Goal: Information Seeking & Learning: Learn about a topic

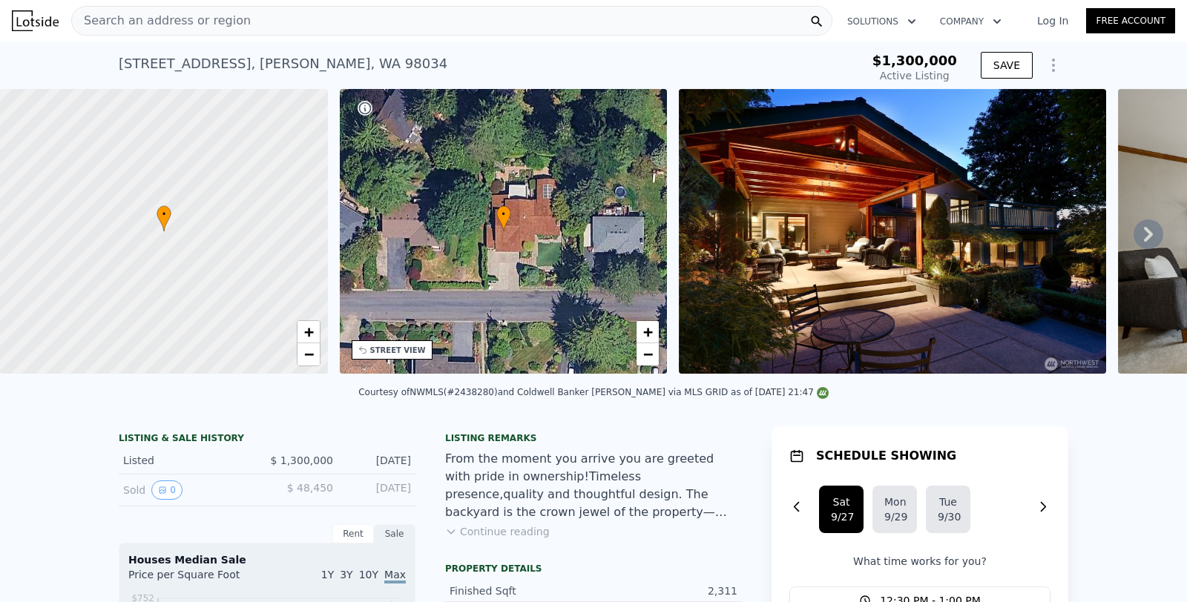
type input "$ 1,568,000"
type input "$ 19,135"
click at [363, 16] on div "Search an address or region" at bounding box center [451, 21] width 761 height 30
click at [345, 22] on div "Search an address or region" at bounding box center [451, 21] width 761 height 30
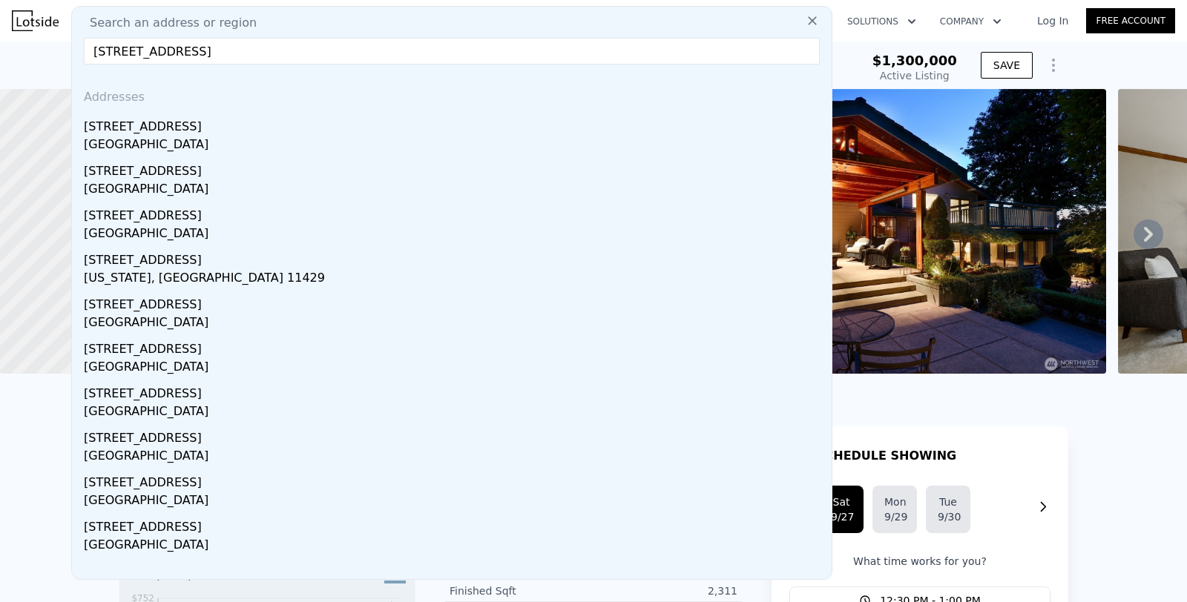
type input "[STREET_ADDRESS]"
click at [231, 131] on div "[STREET_ADDRESS]" at bounding box center [455, 124] width 742 height 24
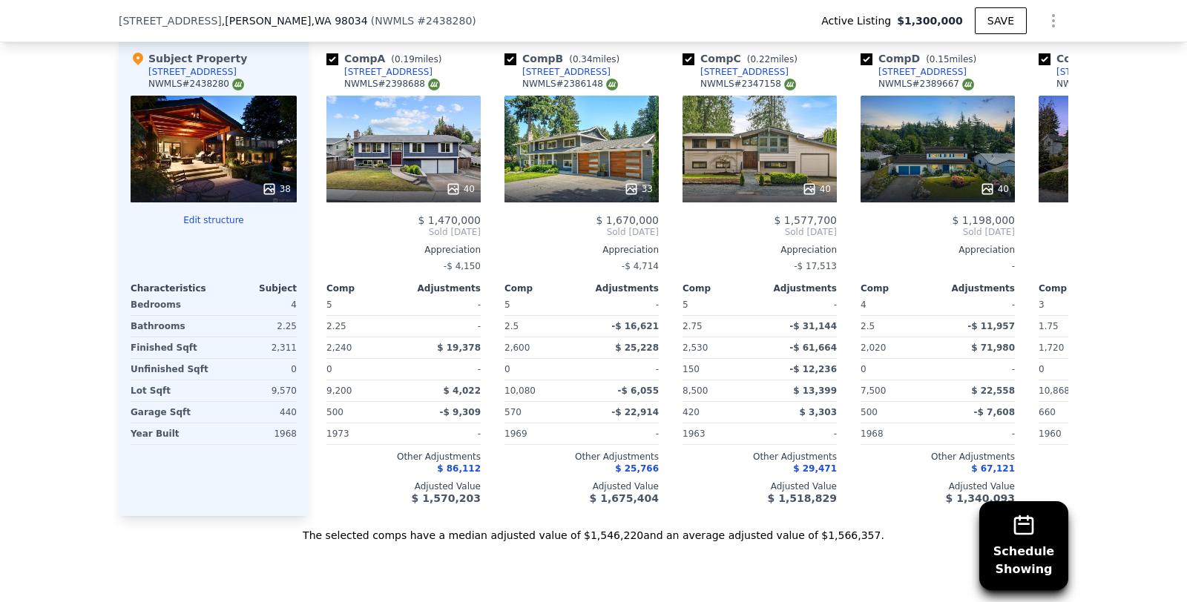
scroll to position [0, 7]
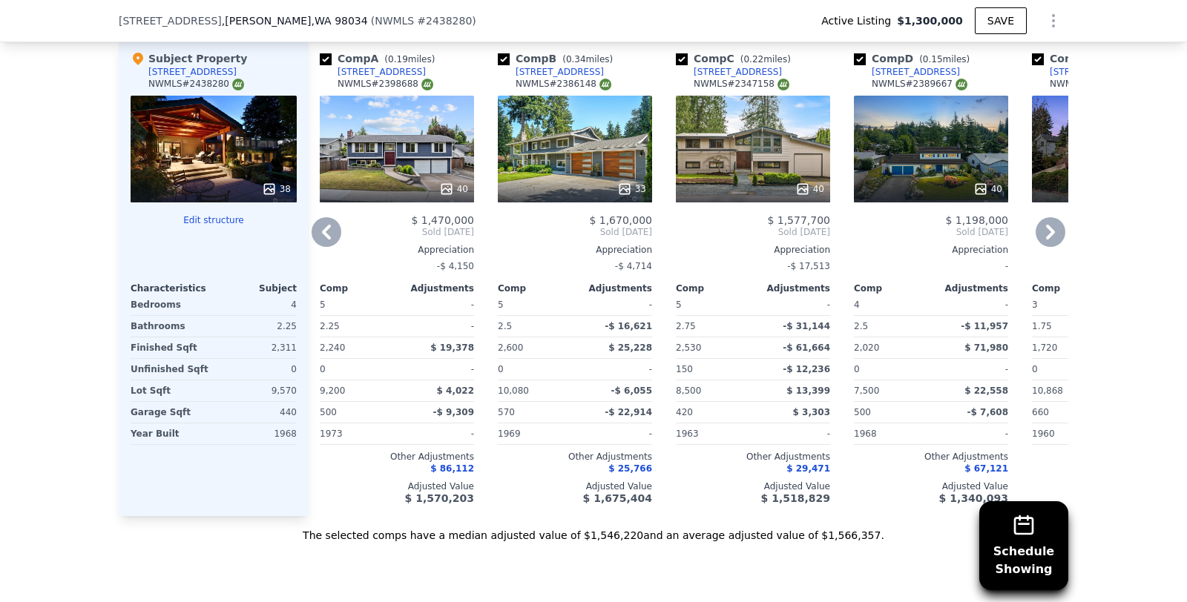
click at [1050, 226] on icon at bounding box center [1051, 232] width 30 height 30
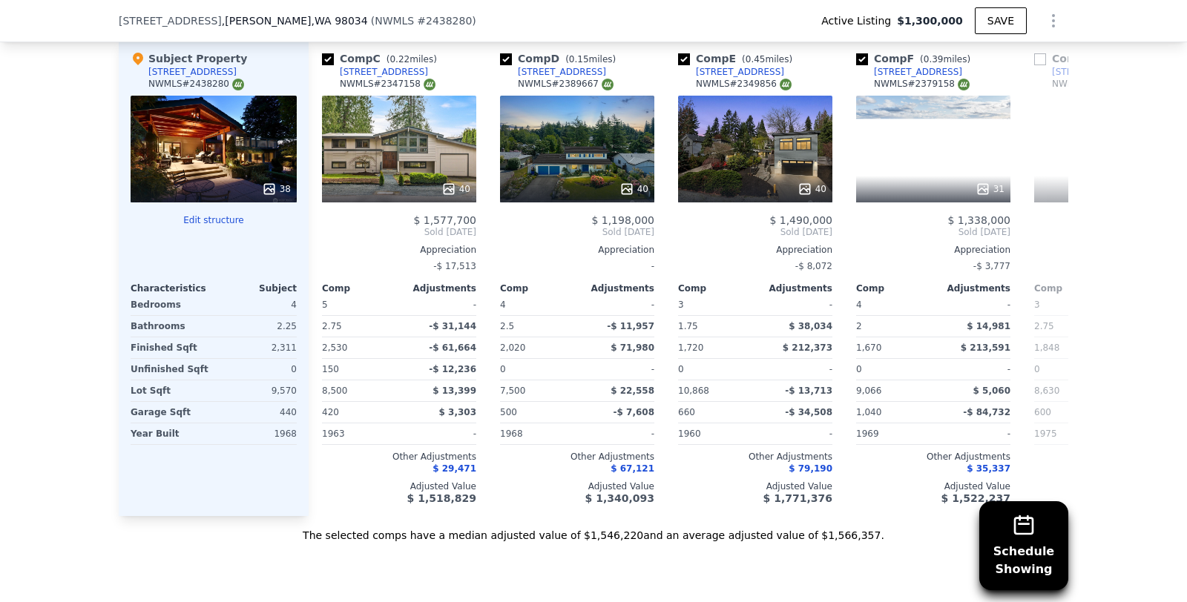
scroll to position [0, 363]
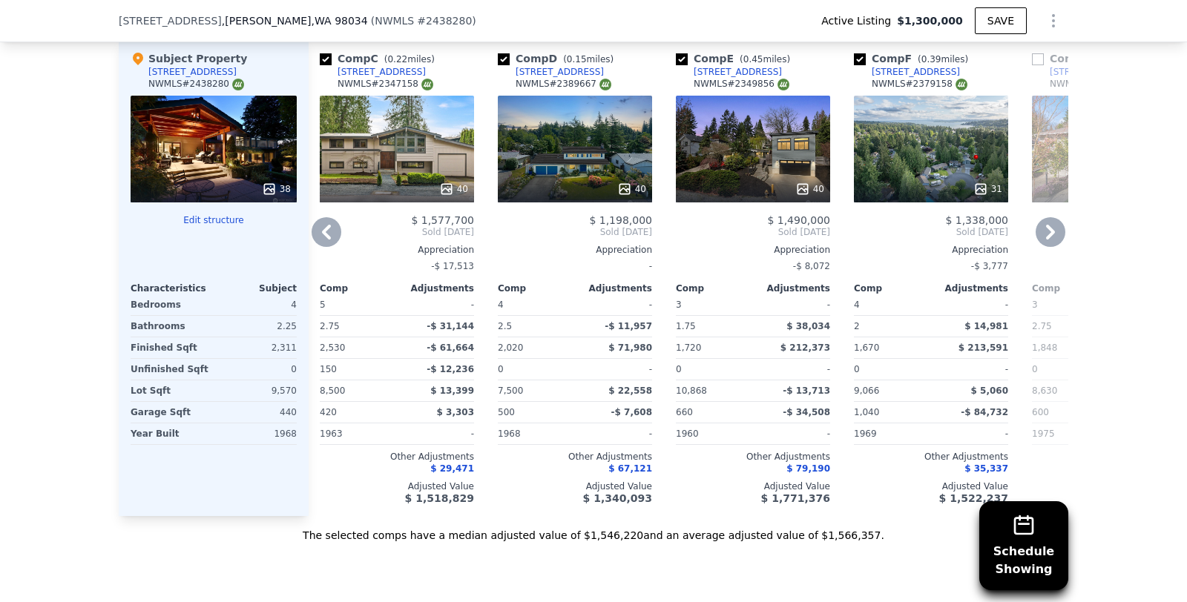
click at [1044, 230] on icon at bounding box center [1051, 232] width 30 height 30
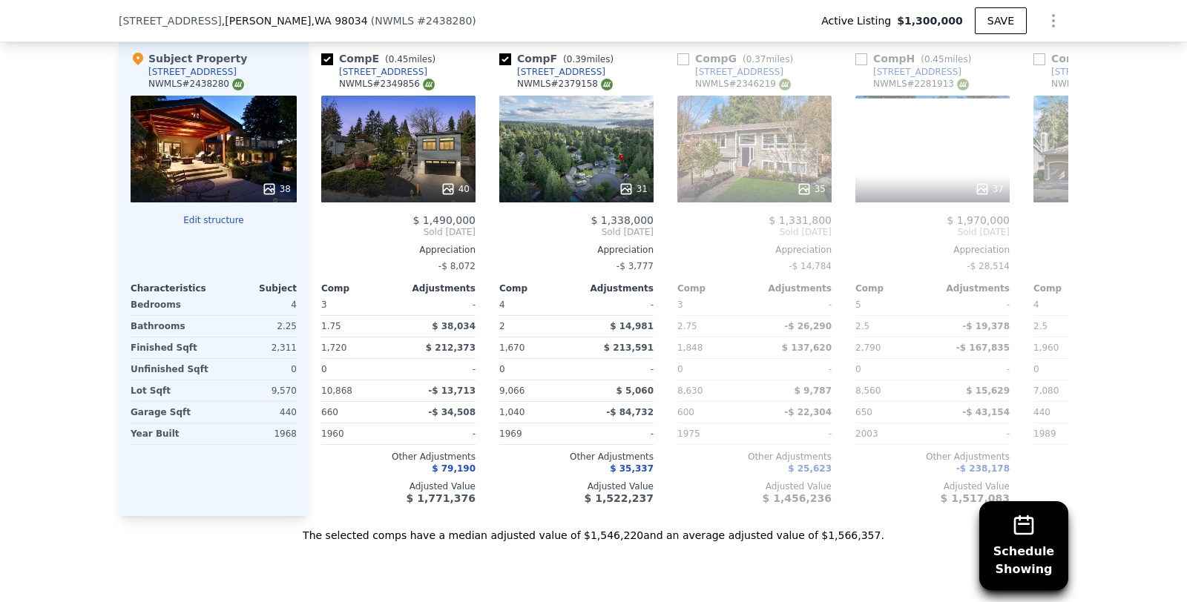
scroll to position [0, 719]
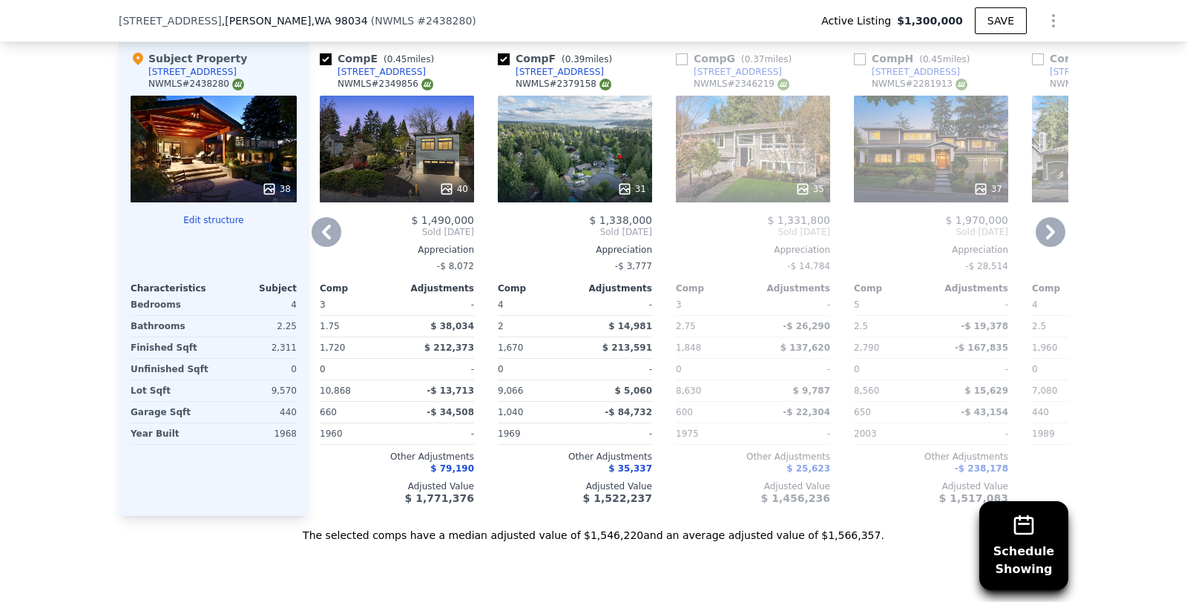
click at [327, 236] on icon at bounding box center [326, 232] width 9 height 15
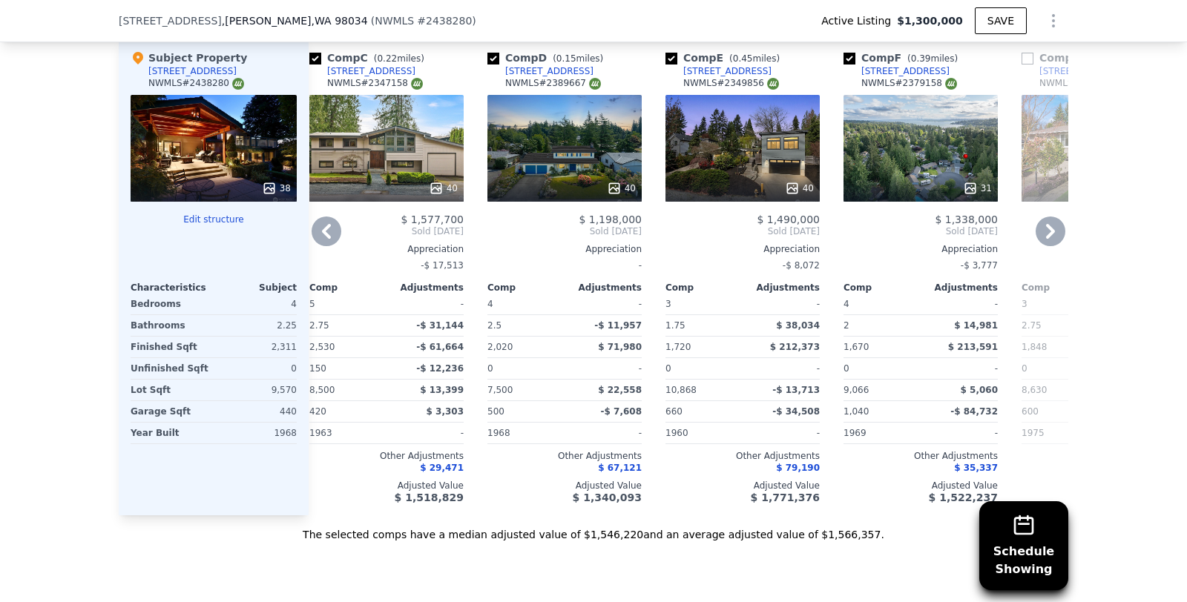
scroll to position [1812, 0]
click at [615, 151] on div "40" at bounding box center [564, 147] width 154 height 107
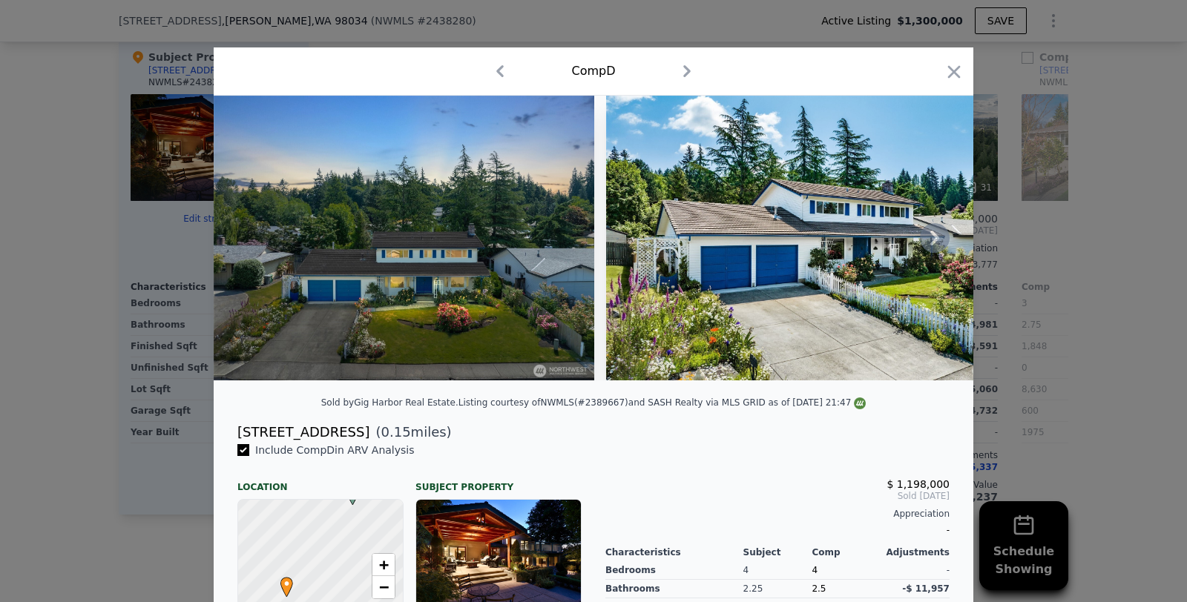
click at [932, 237] on icon at bounding box center [935, 238] width 30 height 30
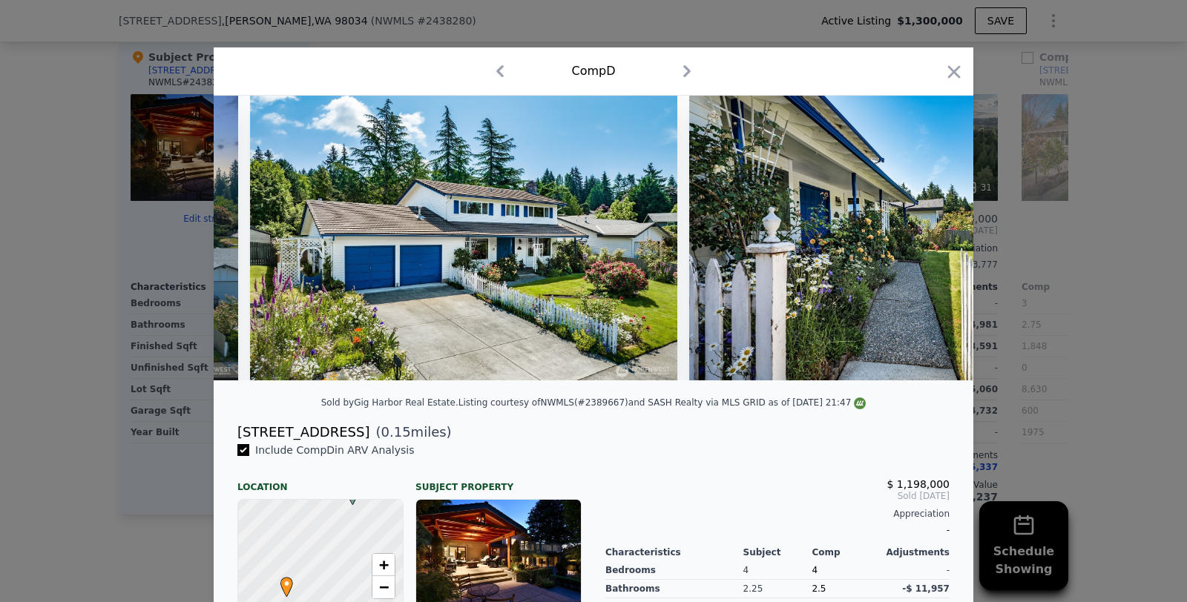
click at [932, 238] on img at bounding box center [902, 238] width 427 height 285
click at [932, 238] on icon at bounding box center [935, 238] width 30 height 30
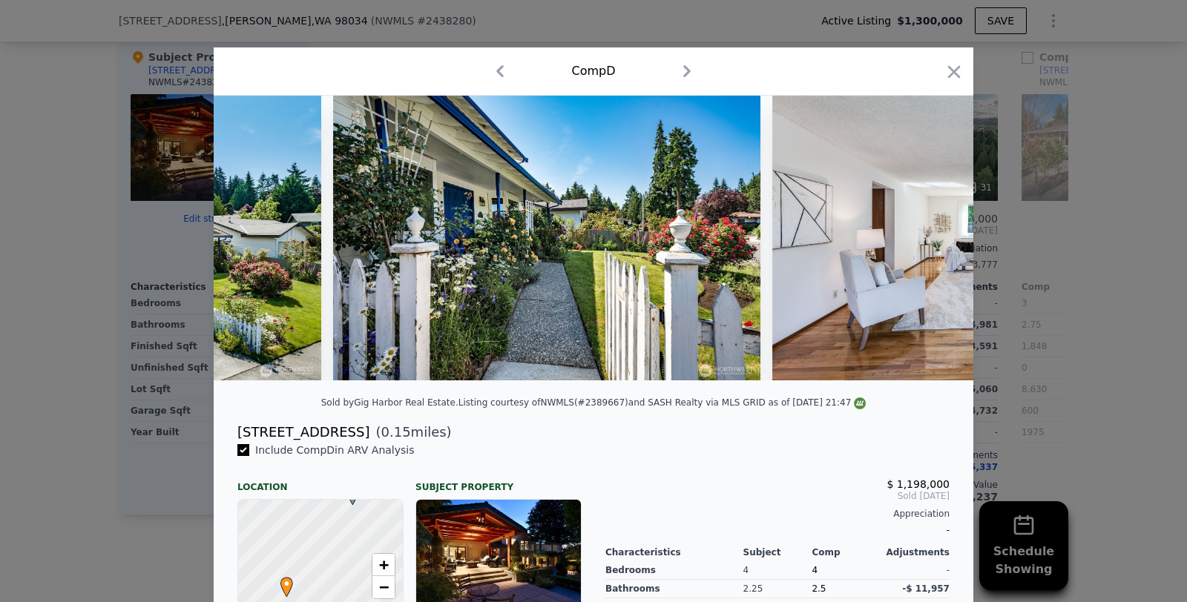
click at [932, 238] on img at bounding box center [985, 238] width 427 height 285
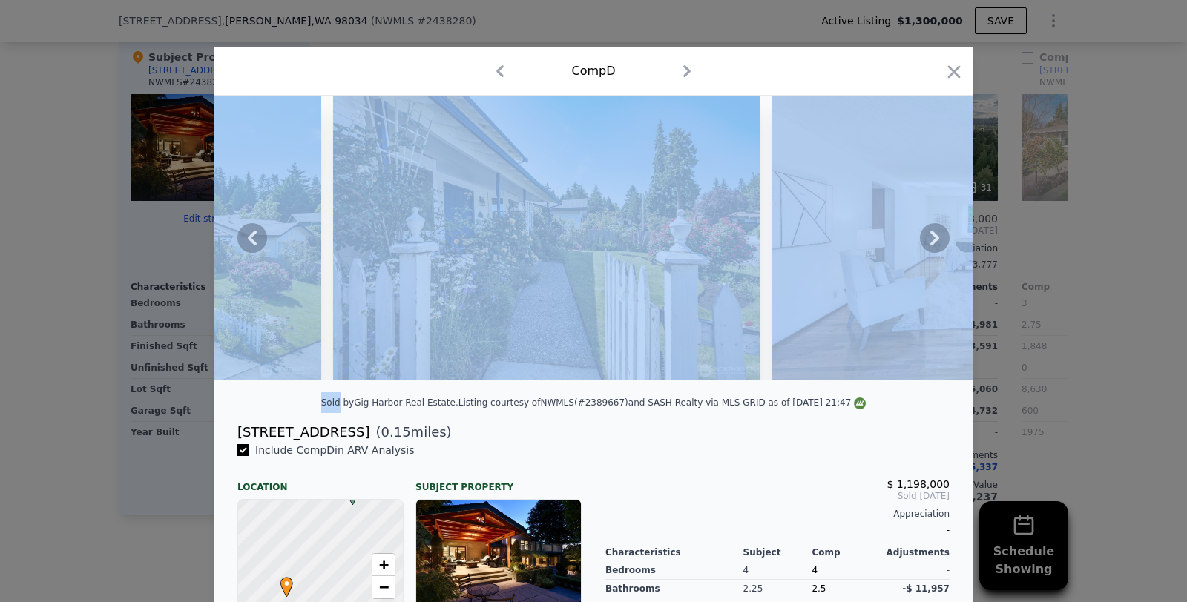
click at [932, 238] on icon at bounding box center [935, 238] width 30 height 30
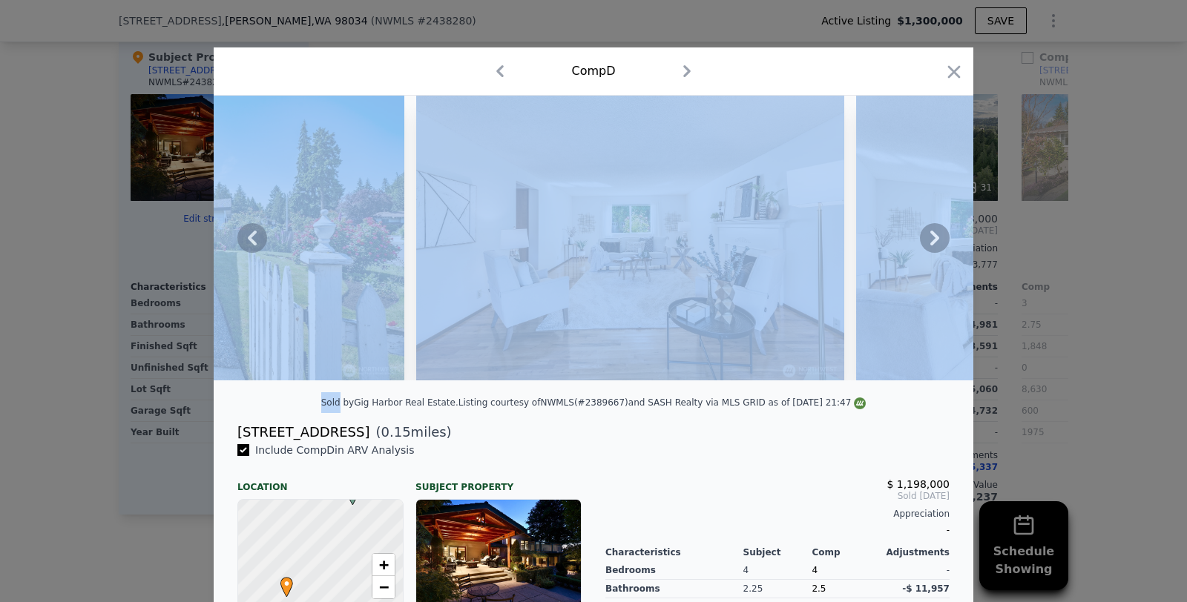
click at [932, 238] on icon at bounding box center [935, 238] width 30 height 30
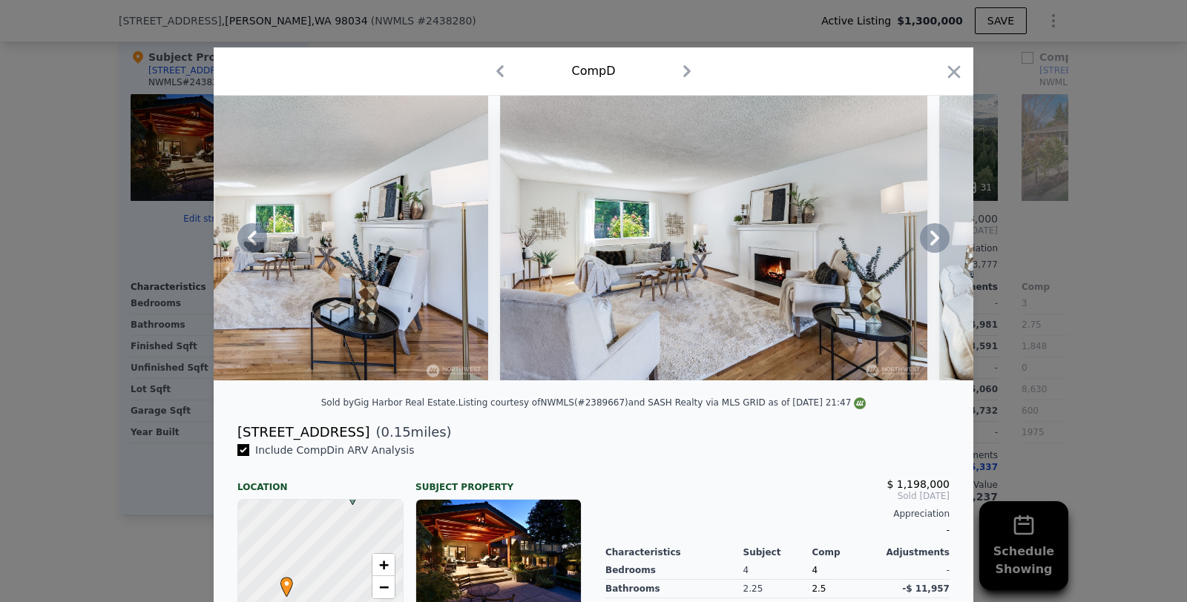
click at [932, 238] on icon at bounding box center [935, 238] width 30 height 30
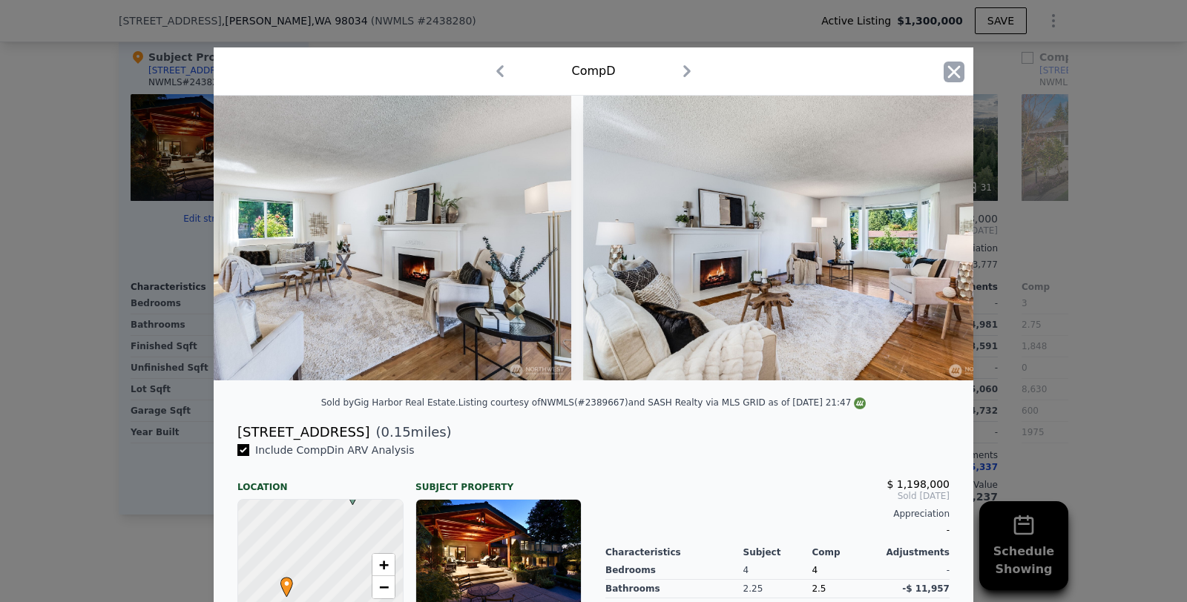
scroll to position [3, 0]
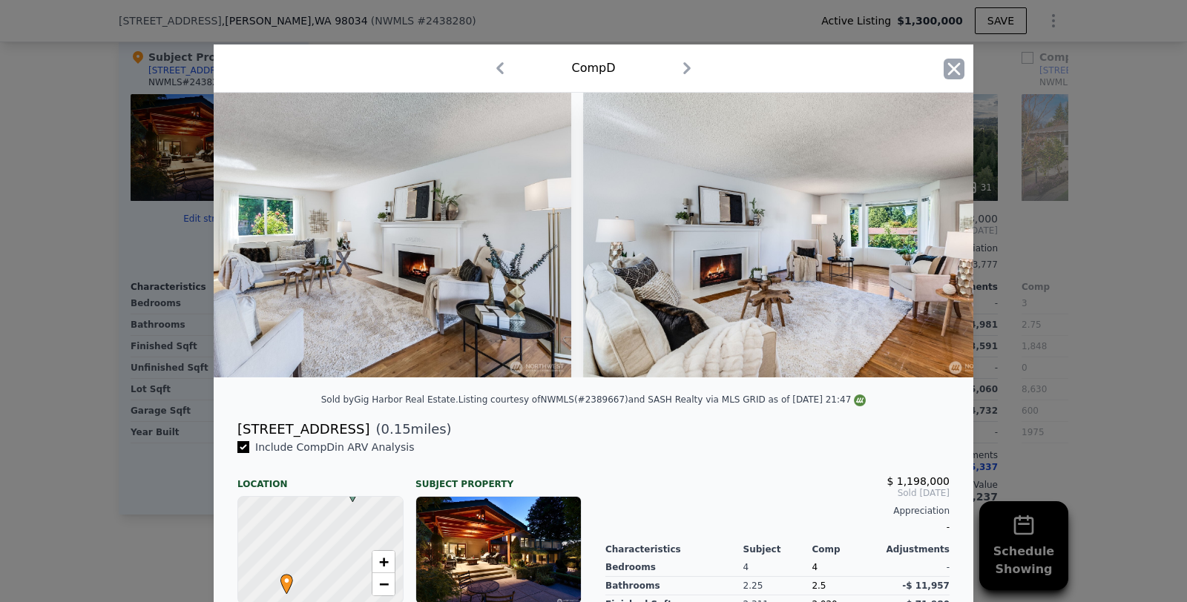
click at [960, 65] on icon "button" at bounding box center [954, 69] width 21 height 21
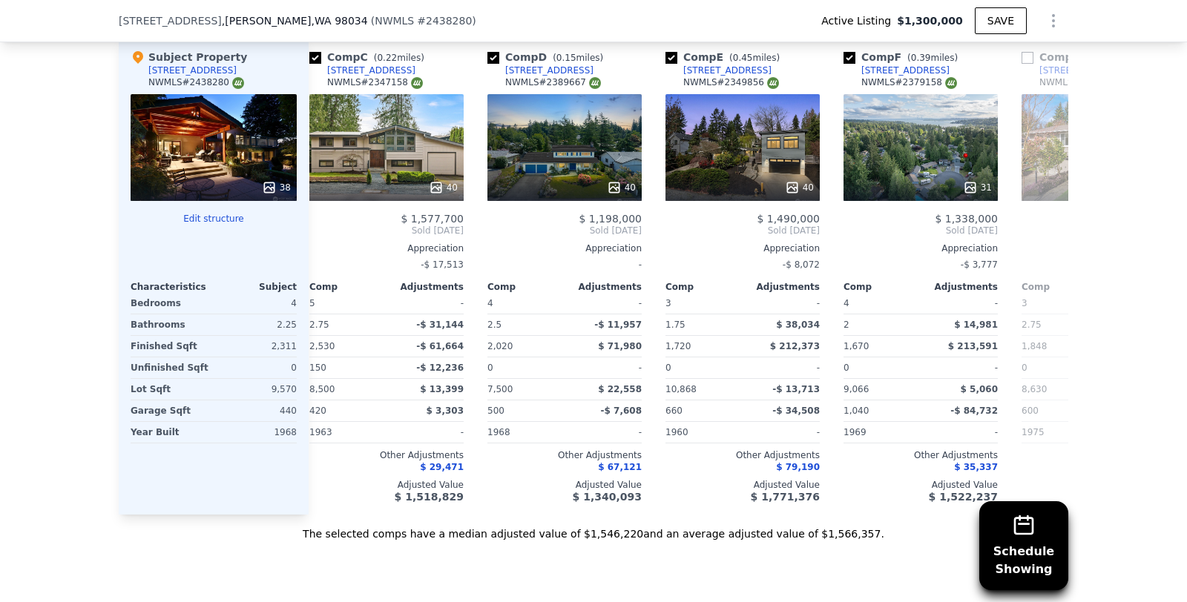
click at [177, 148] on div "38" at bounding box center [214, 147] width 166 height 107
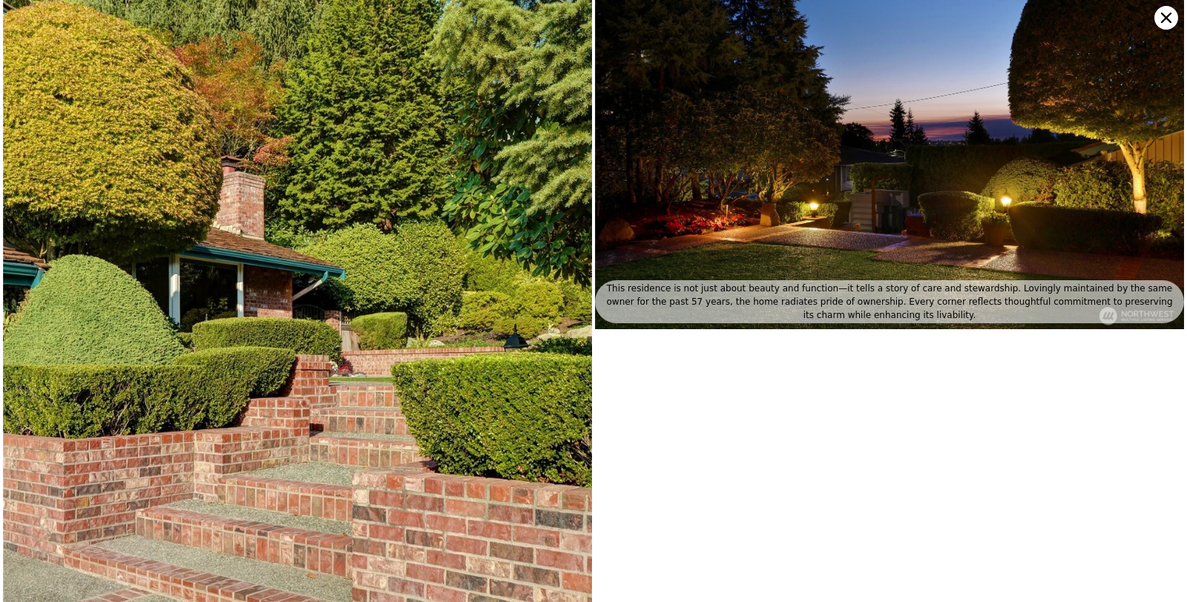
scroll to position [7610, 0]
